Goal: Information Seeking & Learning: Learn about a topic

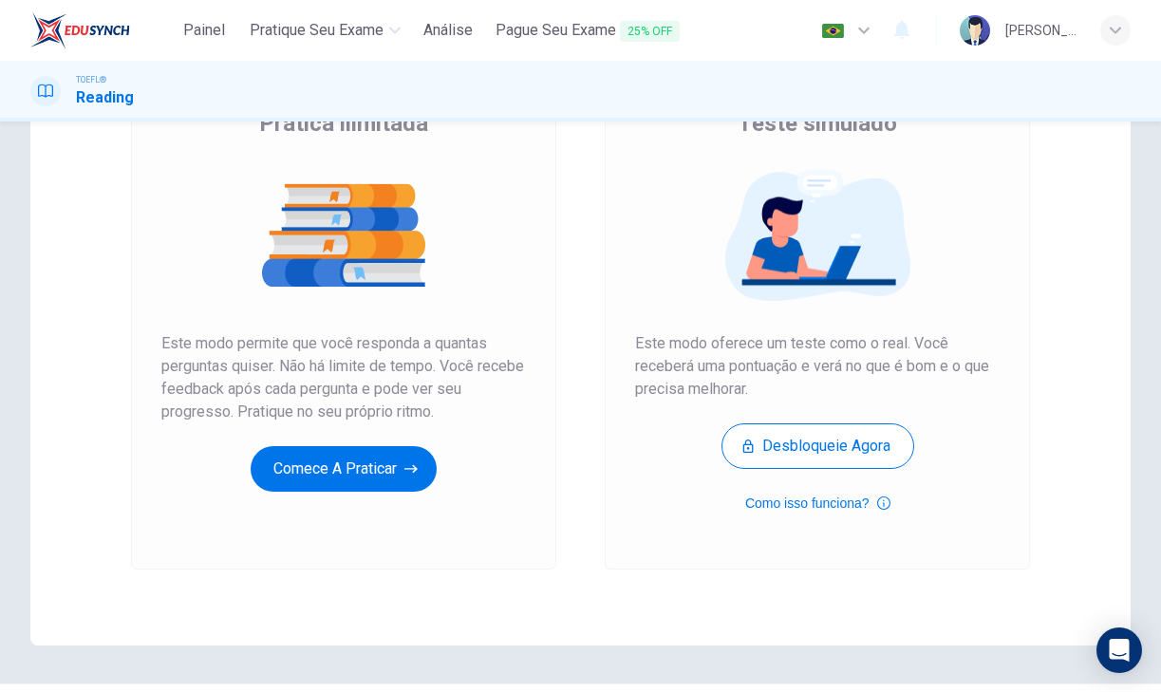
scroll to position [193, 0]
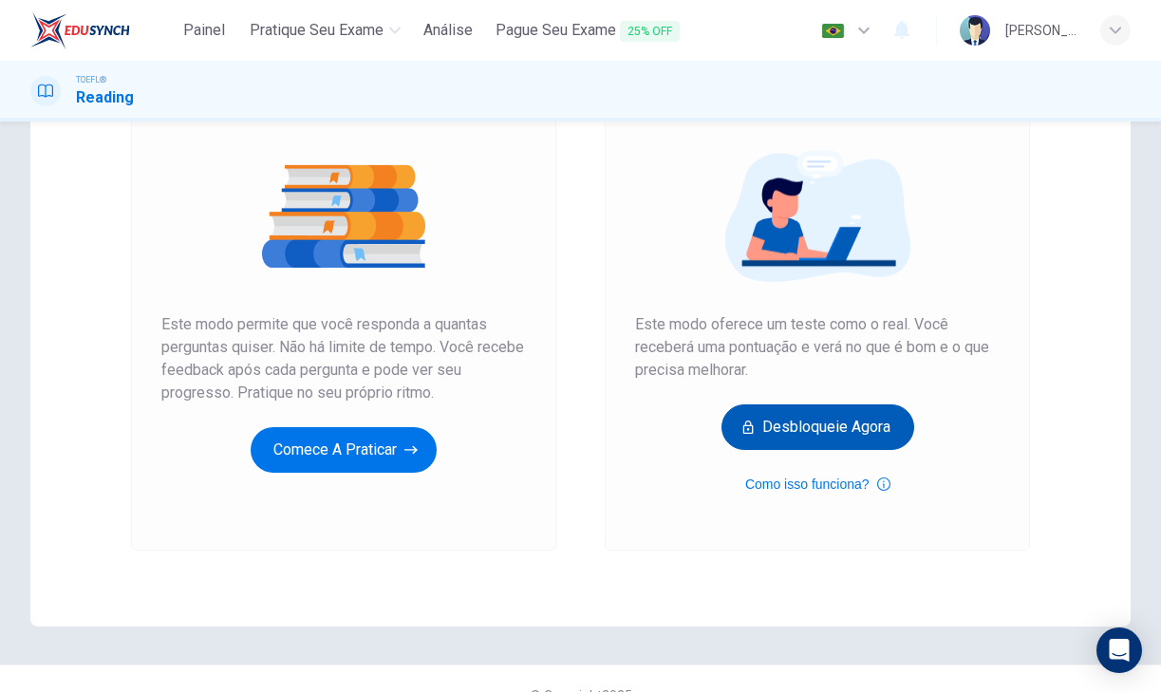
click at [799, 422] on button "Desbloqueie agora" at bounding box center [818, 428] width 193 height 46
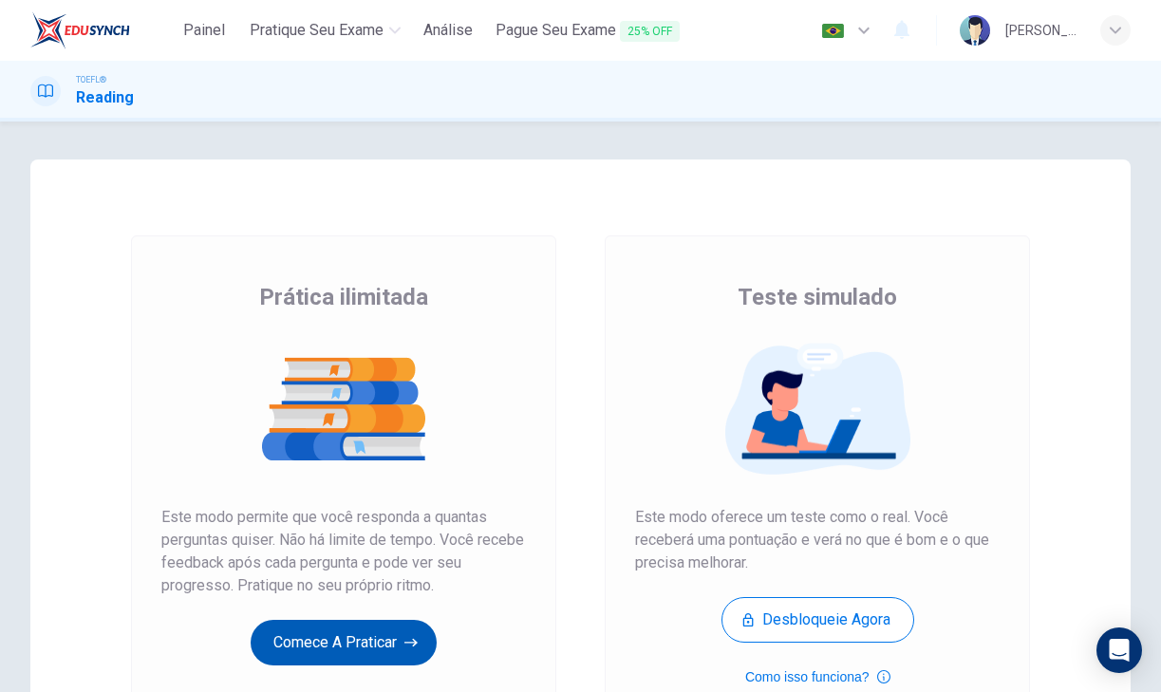
click at [344, 635] on button "Comece a praticar" at bounding box center [344, 643] width 186 height 46
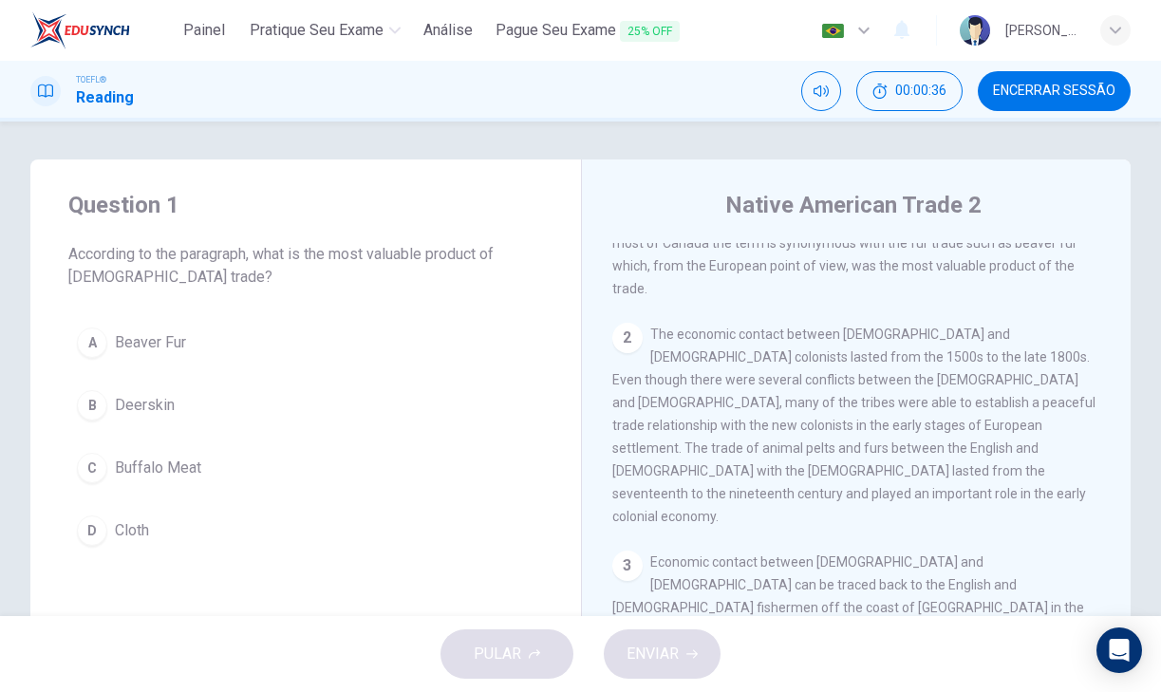
scroll to position [180, 0]
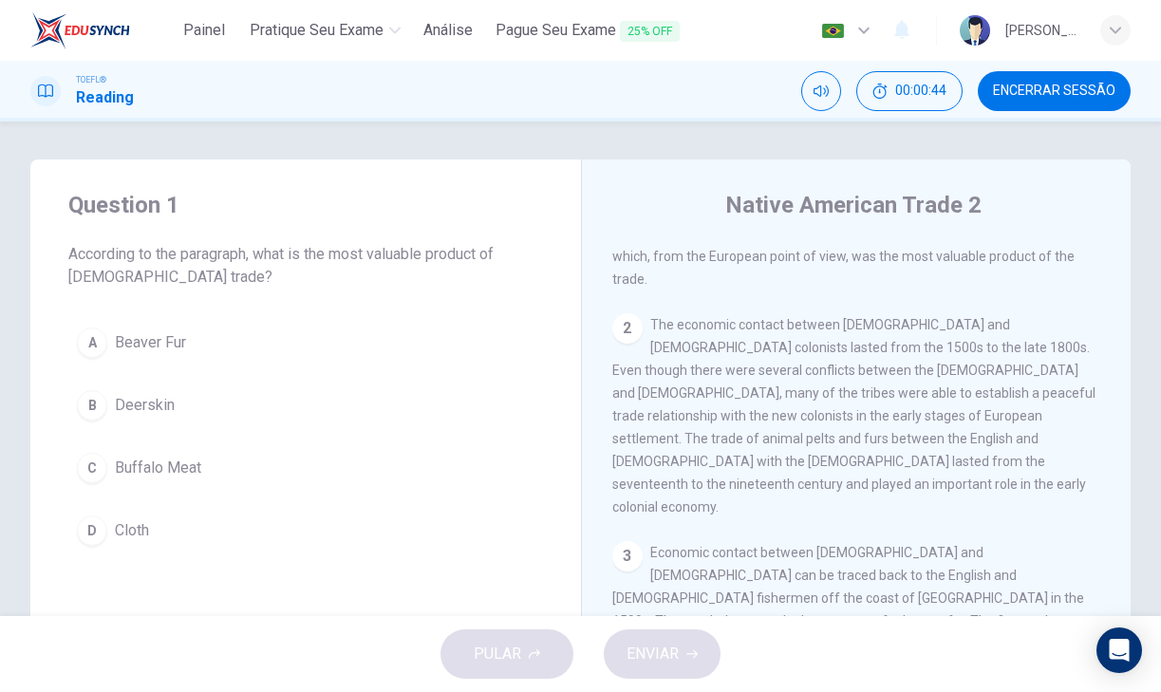
drag, startPoint x: 745, startPoint y: 370, endPoint x: 924, endPoint y: 376, distance: 179.6
click at [925, 376] on span "The economic contact between Native Americans and European colonists lasted fro…" at bounding box center [854, 416] width 483 height 198
drag, startPoint x: 744, startPoint y: 368, endPoint x: 876, endPoint y: 370, distance: 132.0
click at [876, 370] on span "The economic contact between Native Americans and European colonists lasted fro…" at bounding box center [854, 416] width 483 height 198
drag, startPoint x: 740, startPoint y: 369, endPoint x: 921, endPoint y: 368, distance: 181.4
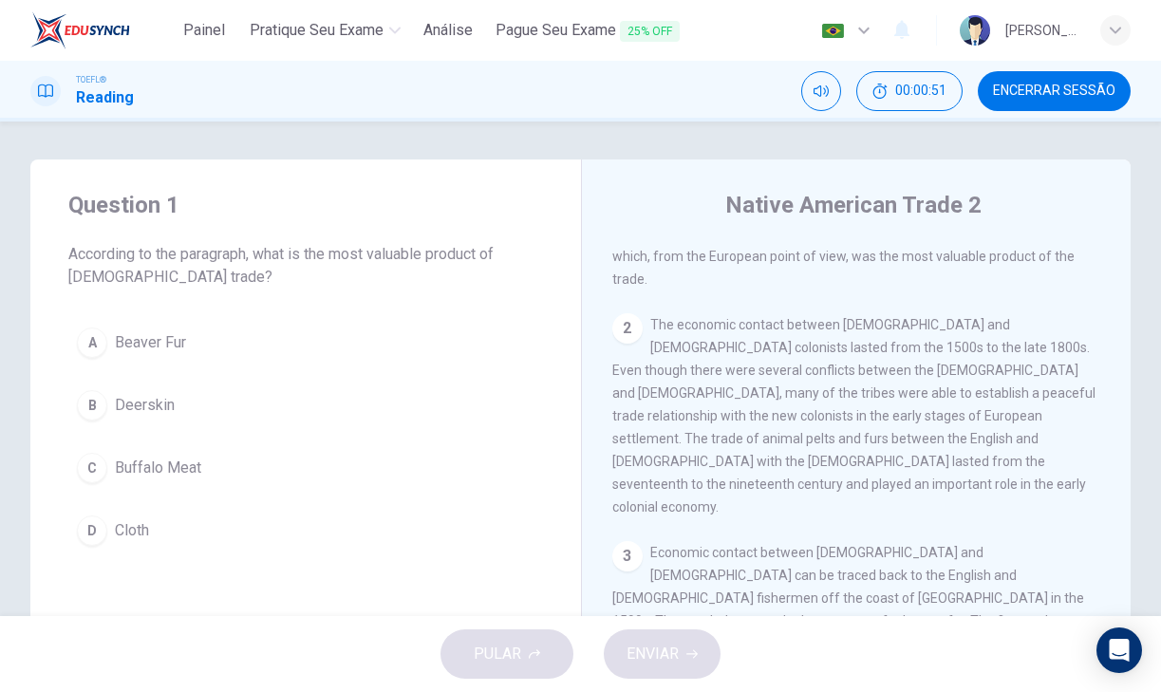
click at [921, 368] on span "The economic contact between Native Americans and European colonists lasted fro…" at bounding box center [854, 416] width 483 height 198
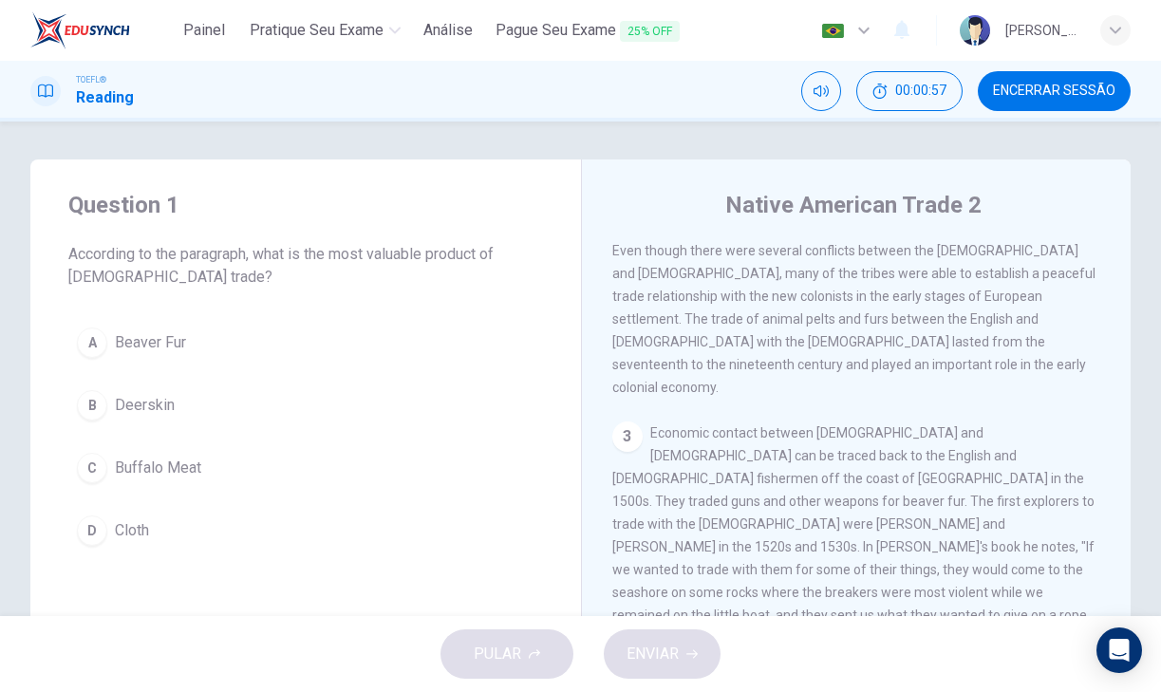
scroll to position [303, 0]
click at [99, 341] on div "A" at bounding box center [92, 343] width 30 height 30
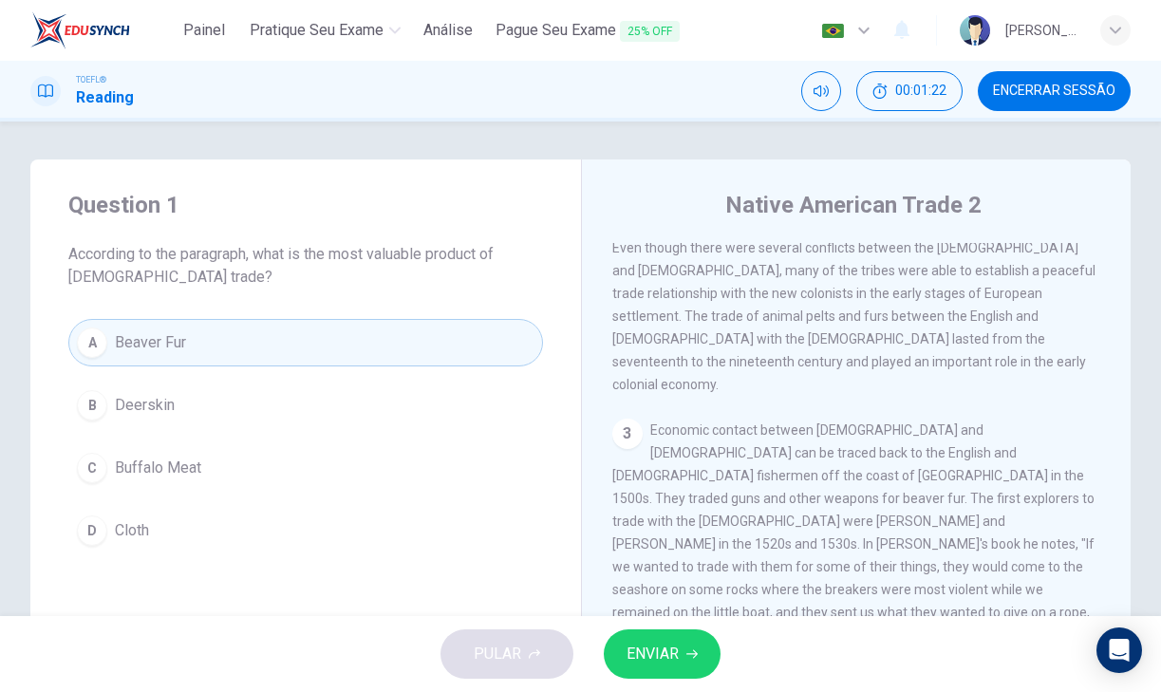
click at [627, 656] on span "ENVIAR" at bounding box center [653, 654] width 52 height 27
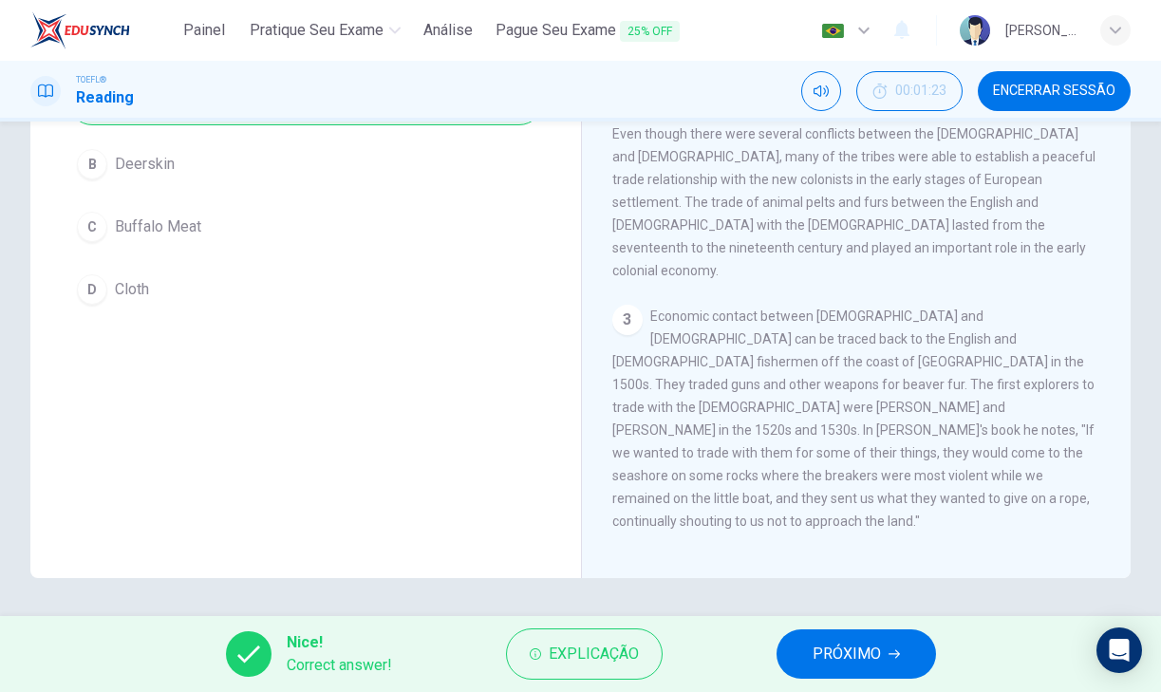
scroll to position [198, 0]
